Goal: Information Seeking & Learning: Learn about a topic

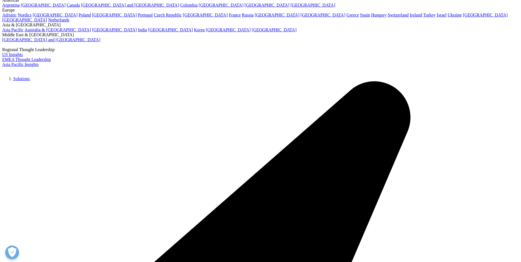
scroll to position [26, 0]
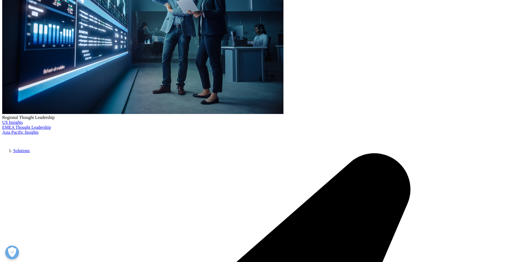
scroll to position [139, 0]
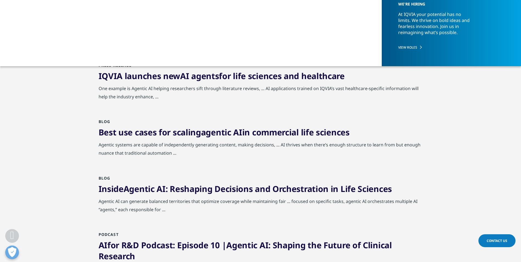
click at [238, 135] on span "AI" at bounding box center [237, 132] width 9 height 11
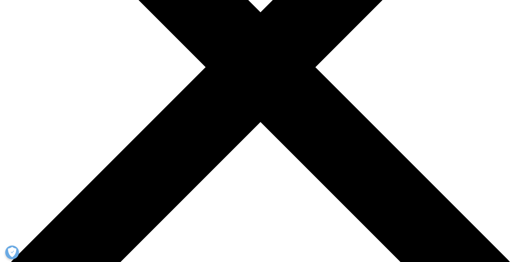
scroll to position [200, 0]
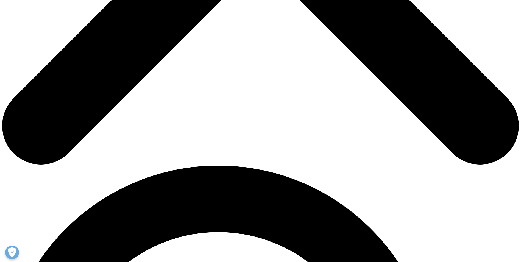
scroll to position [361, 0]
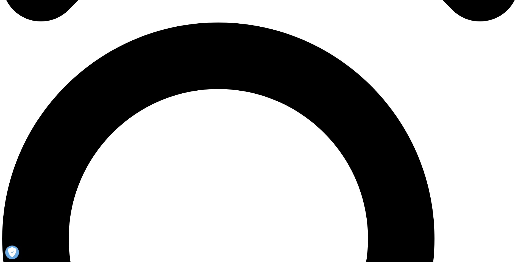
scroll to position [504, 0]
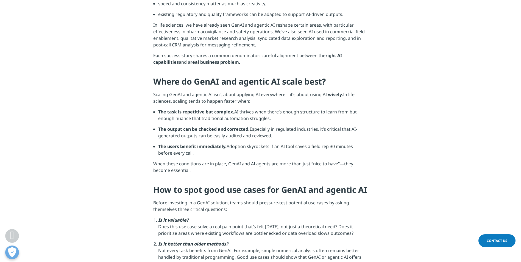
click at [411, 213] on section "Generative AI (GenAI) has captured the world’s attention. Organizations are tes…" at bounding box center [260, 227] width 521 height 1034
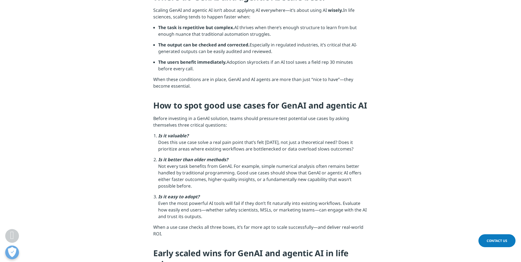
scroll to position [590, 0]
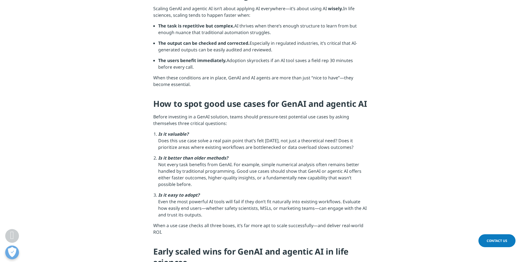
click at [413, 236] on section "Generative AI (GenAI) has captured the world’s attention. Organizations are tes…" at bounding box center [260, 141] width 521 height 1034
click at [478, 134] on section "Generative AI (GenAI) has captured the world’s attention. Organizations are tes…" at bounding box center [260, 141] width 521 height 1034
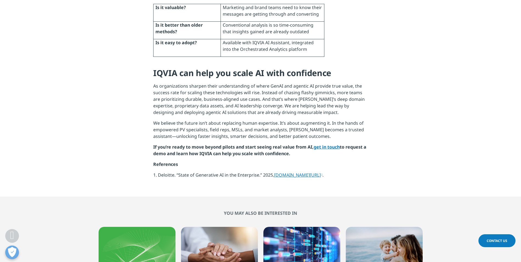
scroll to position [1052, 0]
drag, startPoint x: 37, startPoint y: 107, endPoint x: 56, endPoint y: 95, distance: 22.3
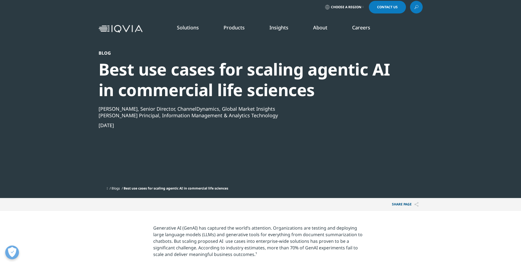
scroll to position [0, 0]
